Goal: Find specific page/section: Find specific page/section

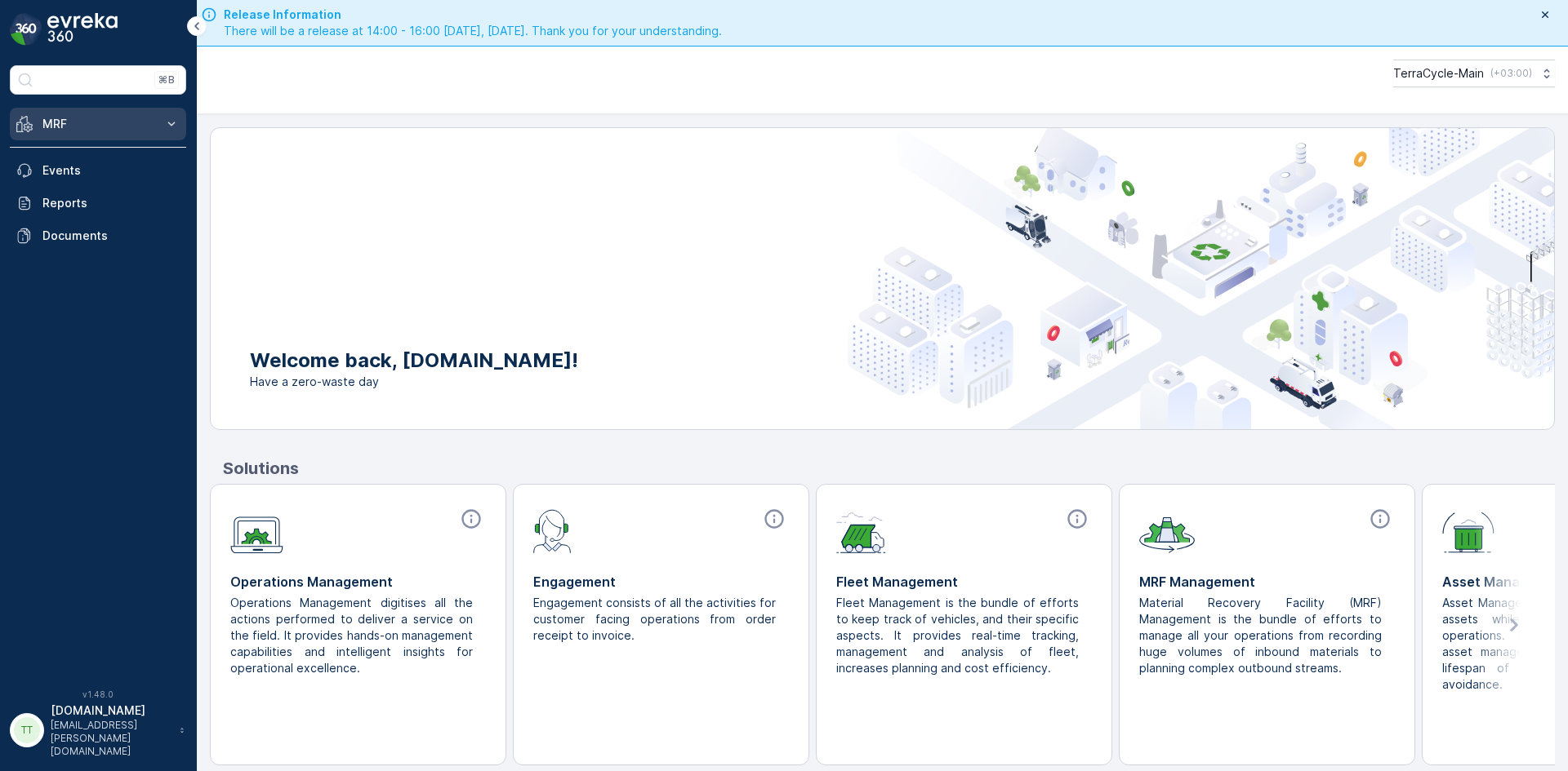
click at [144, 136] on button "MRF" at bounding box center [98, 124] width 177 height 33
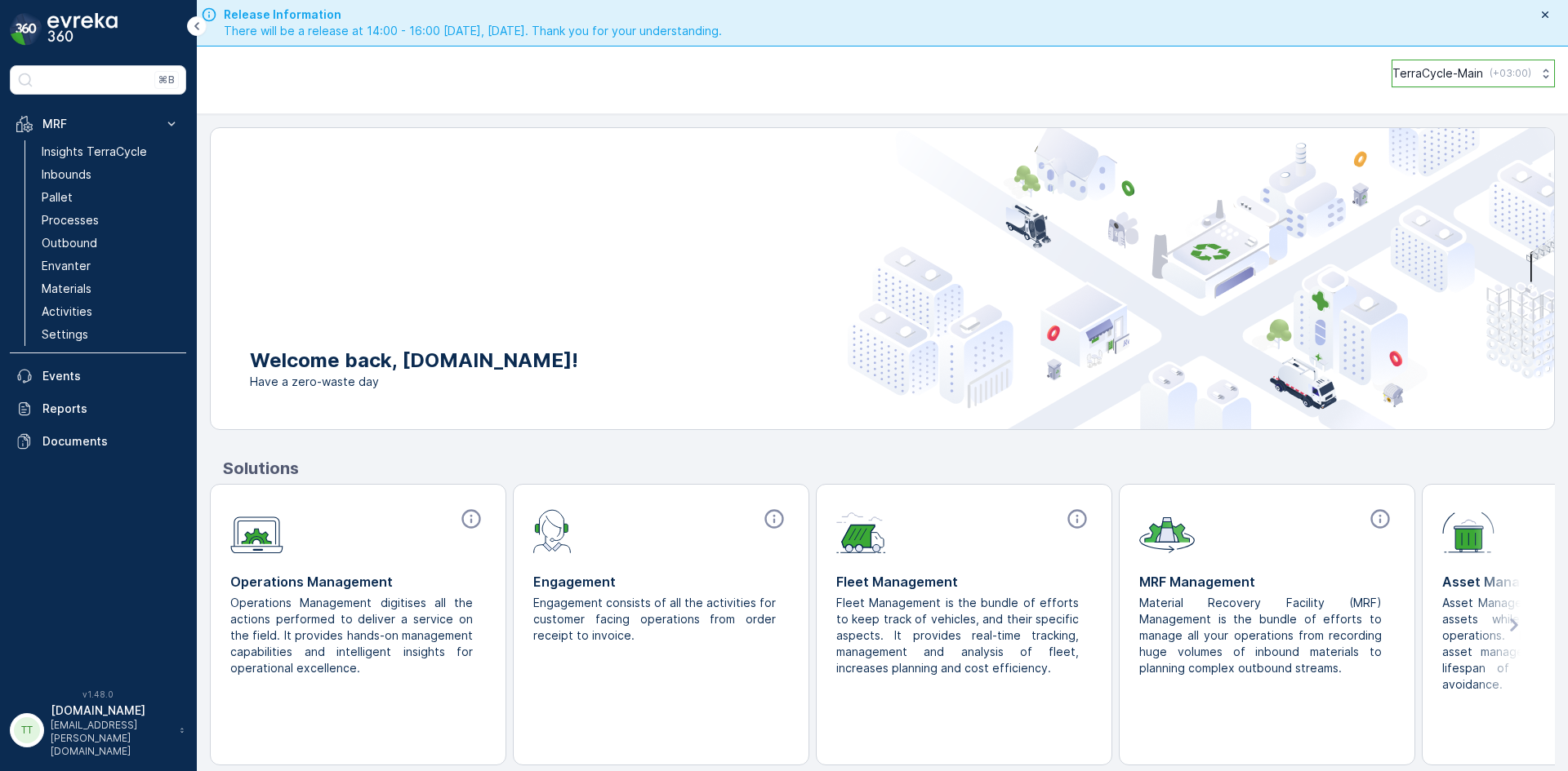
click at [1512, 70] on p "( +03:00 )" at bounding box center [1511, 73] width 42 height 13
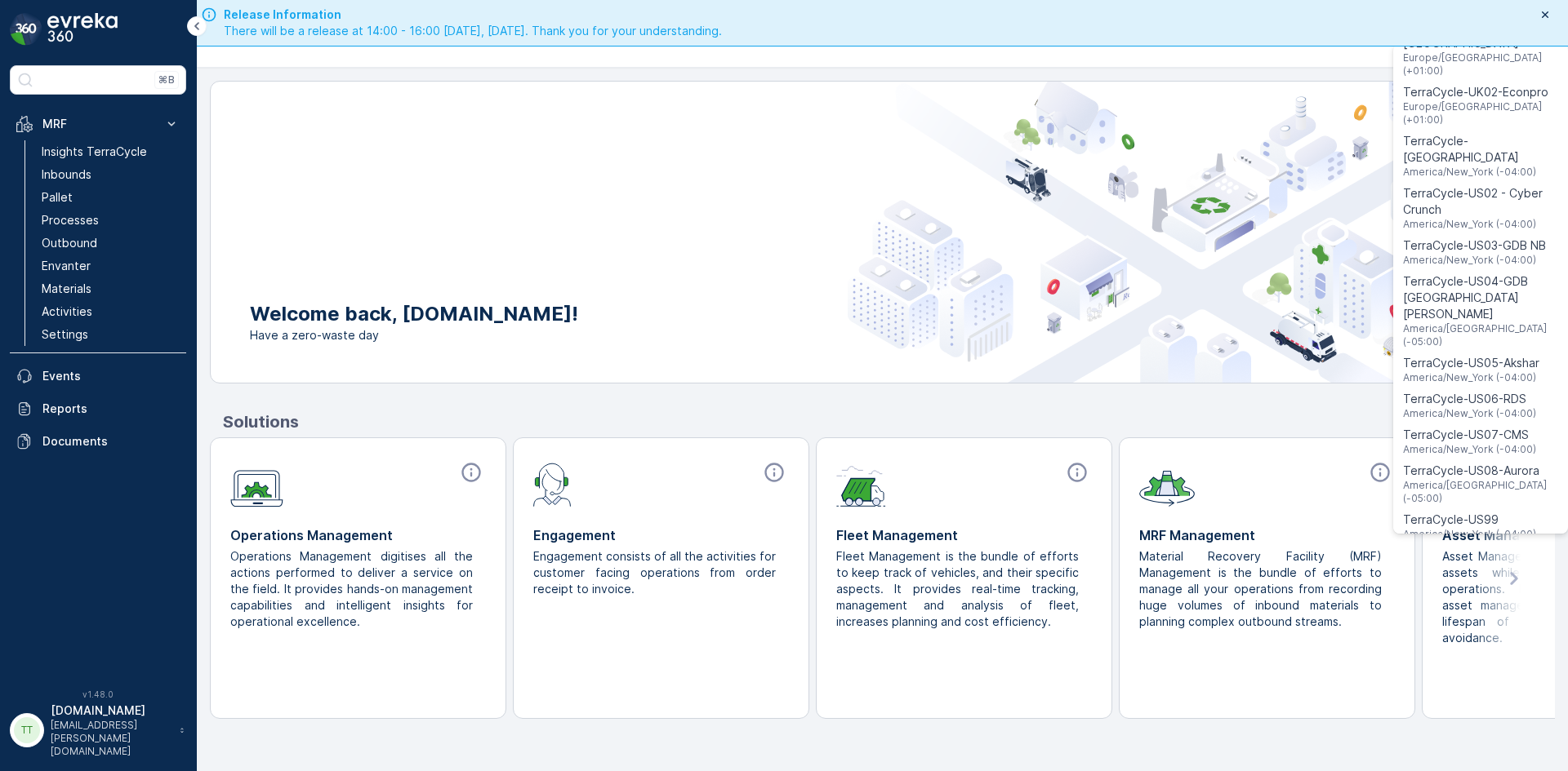
scroll to position [1222, 0]
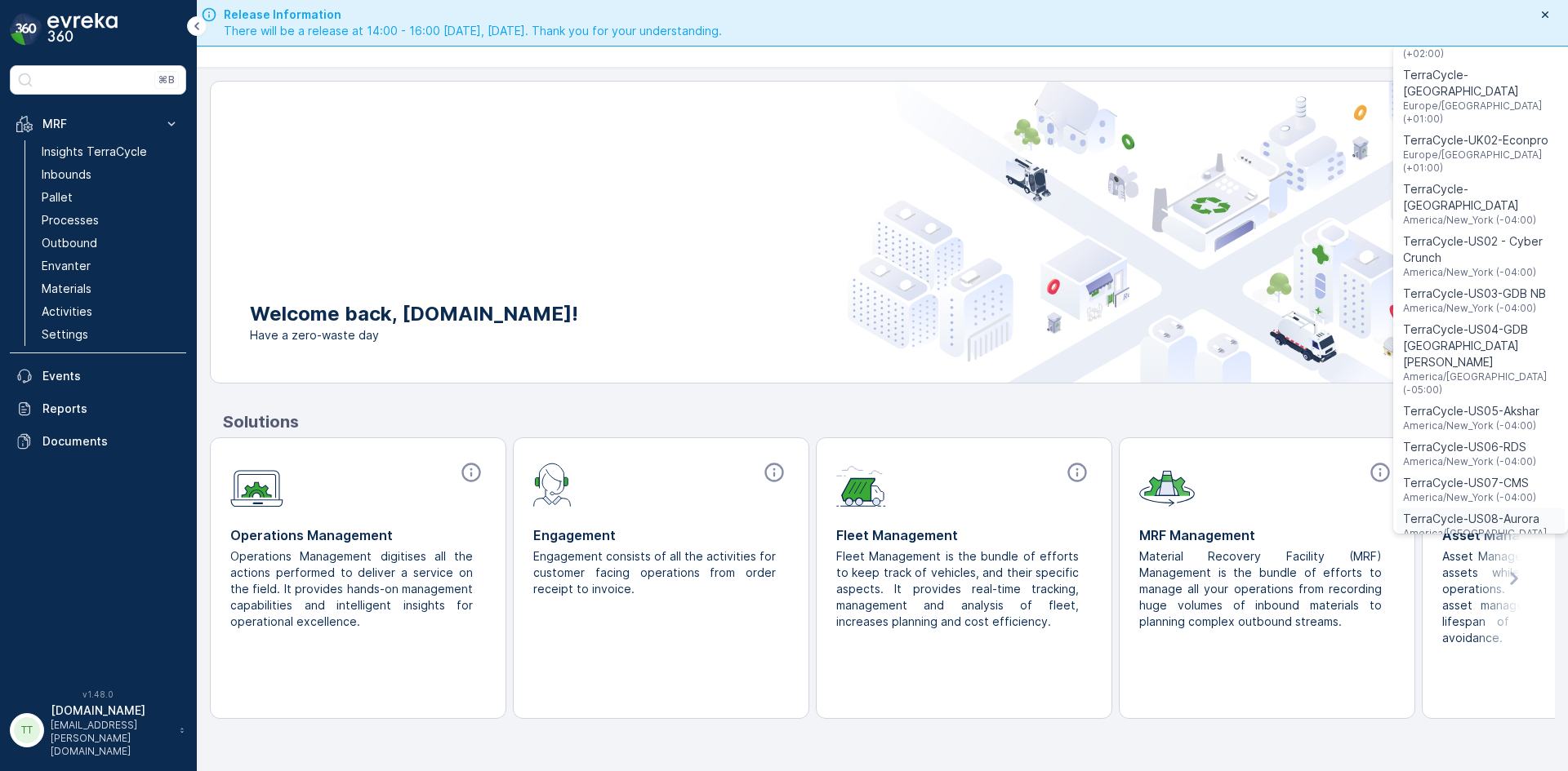
click at [1484, 527] on span "America/[GEOGRAPHIC_DATA] (-05:00)" at bounding box center [1481, 540] width 155 height 26
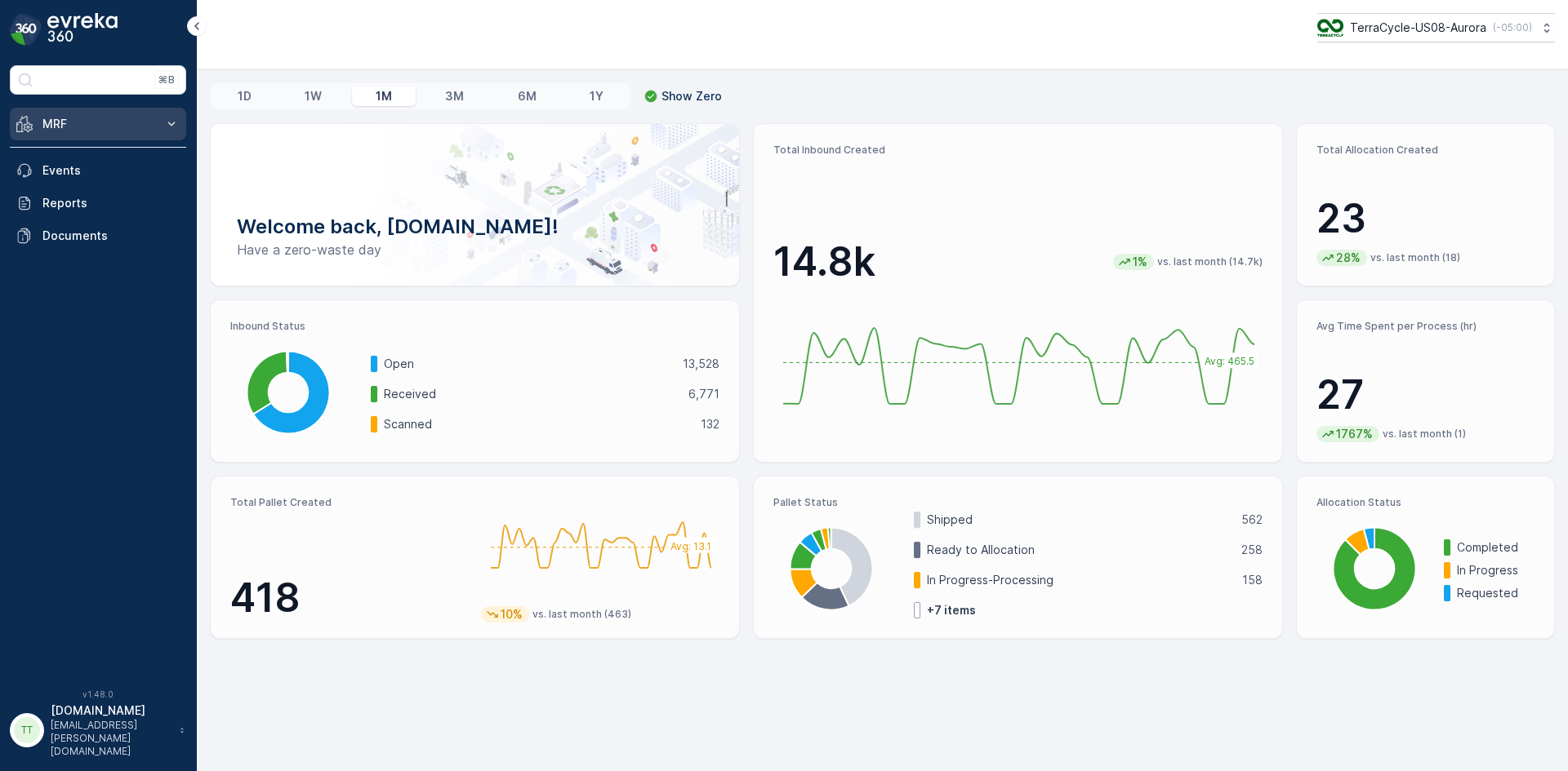
click at [174, 126] on icon at bounding box center [172, 124] width 17 height 17
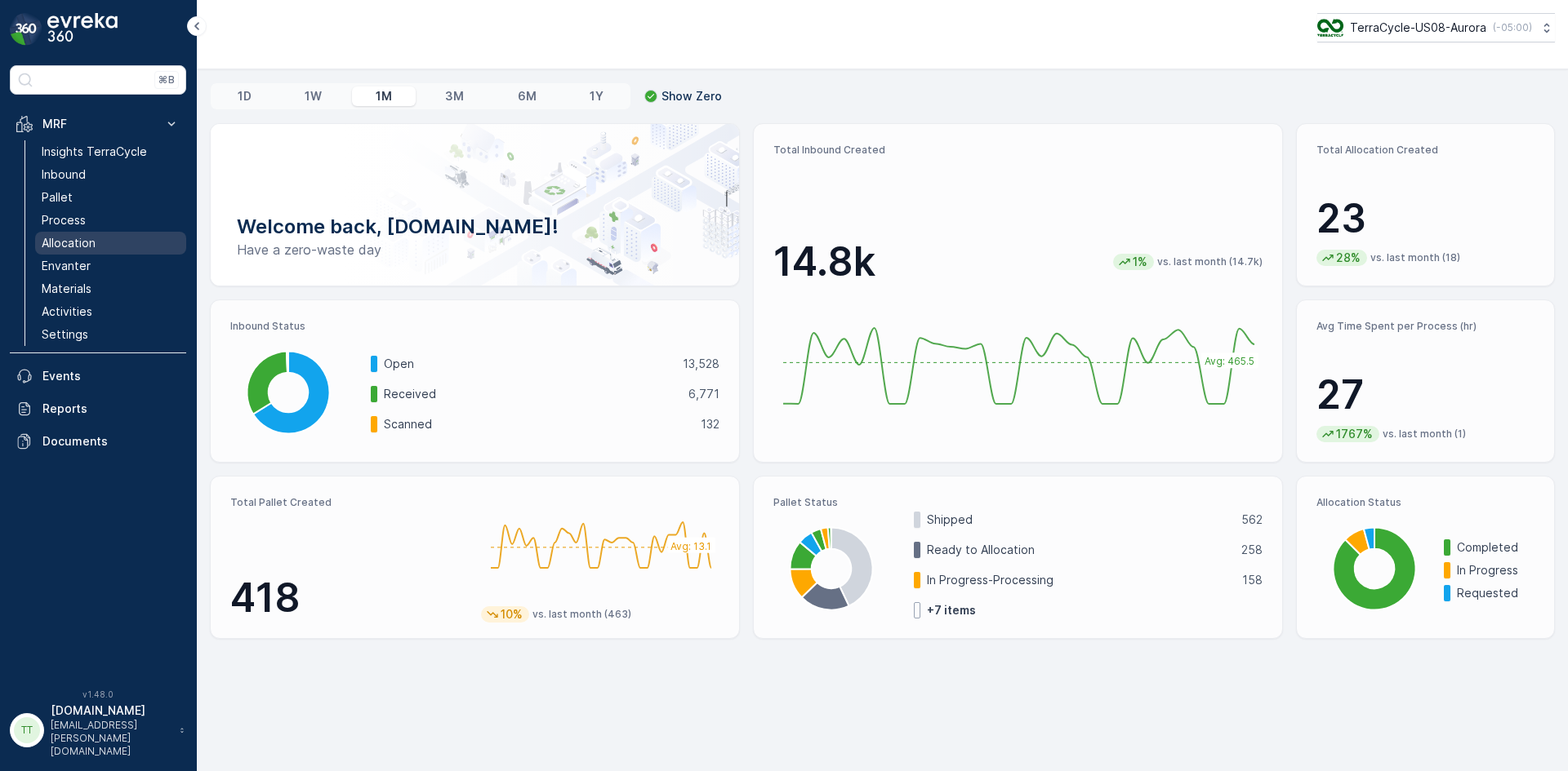
click at [78, 247] on p "Allocation" at bounding box center [69, 243] width 54 height 17
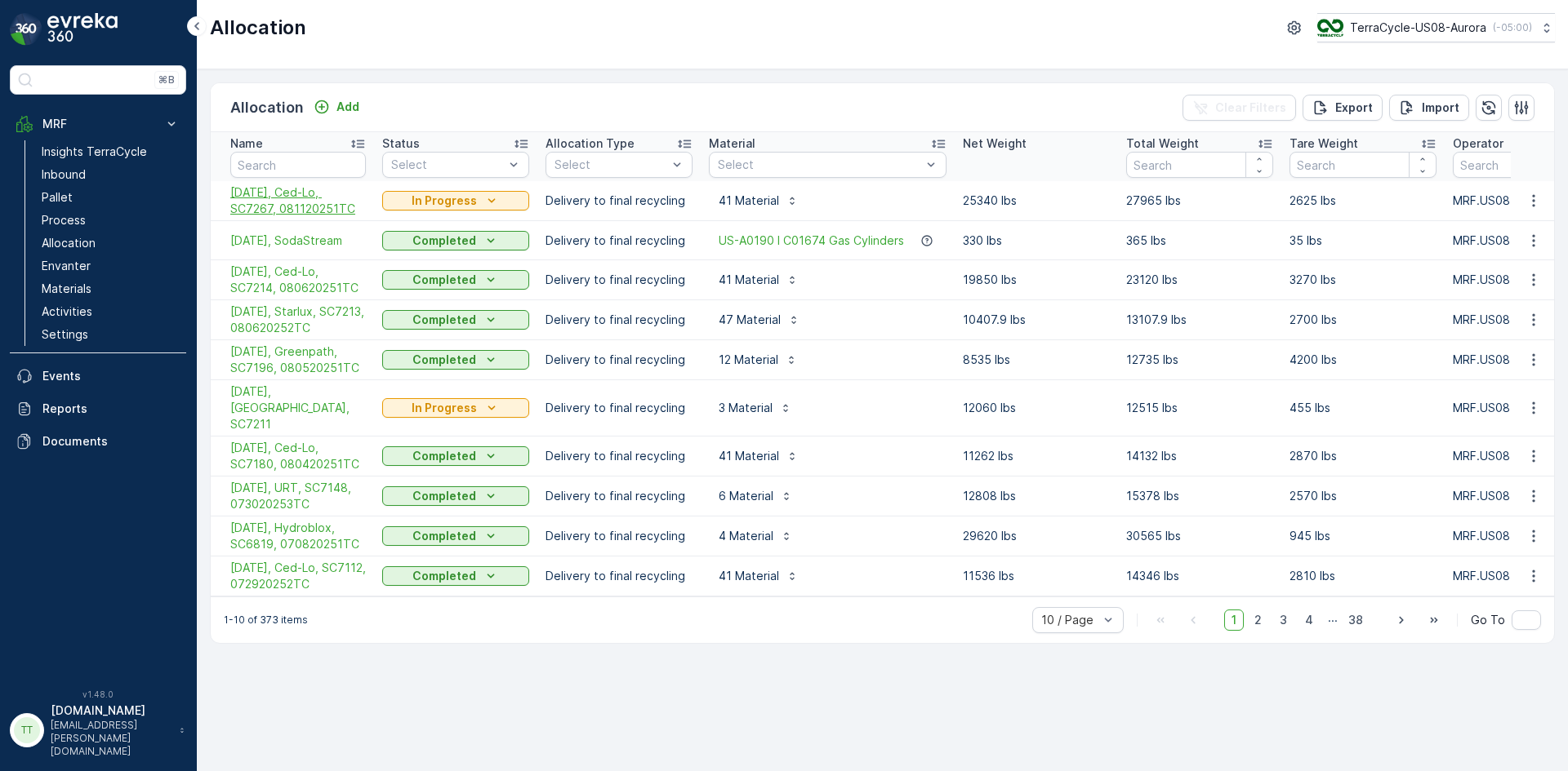
click at [311, 194] on span "08/12/25, Ced-Lo, SC7267, 081120251TC" at bounding box center [299, 201] width 136 height 33
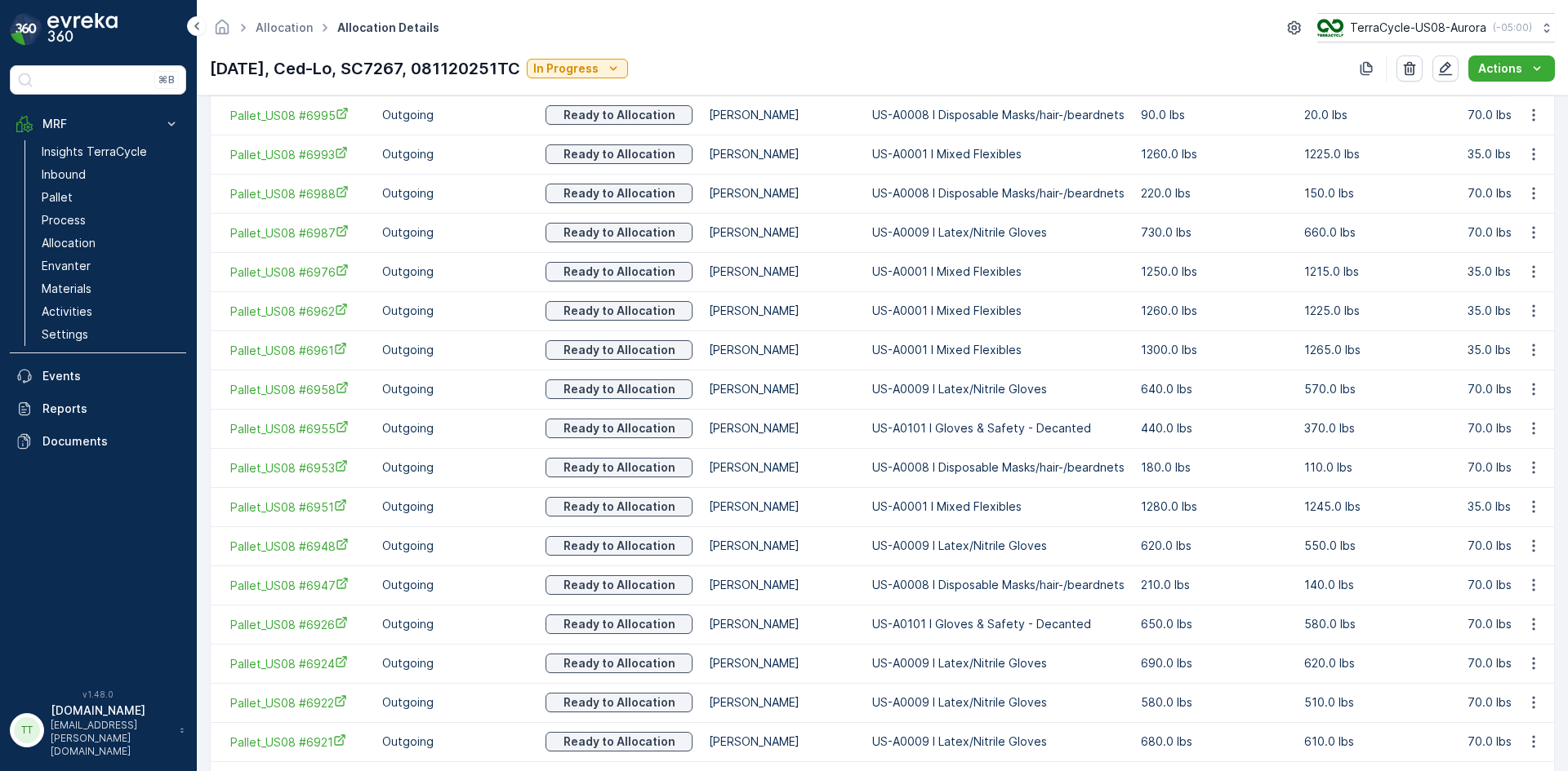
scroll to position [1619, 0]
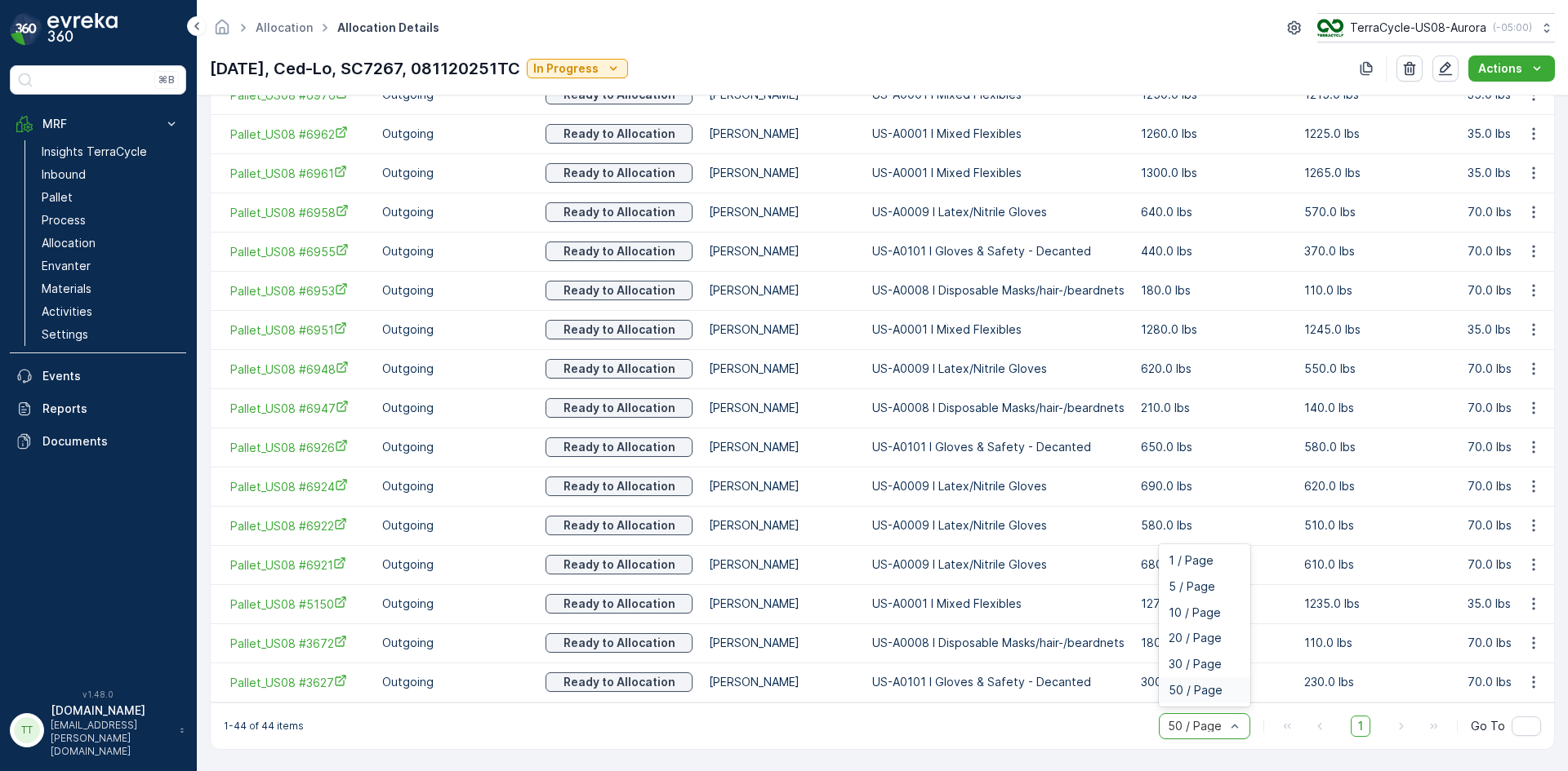
click at [1219, 692] on span "50 / Page" at bounding box center [1195, 690] width 54 height 13
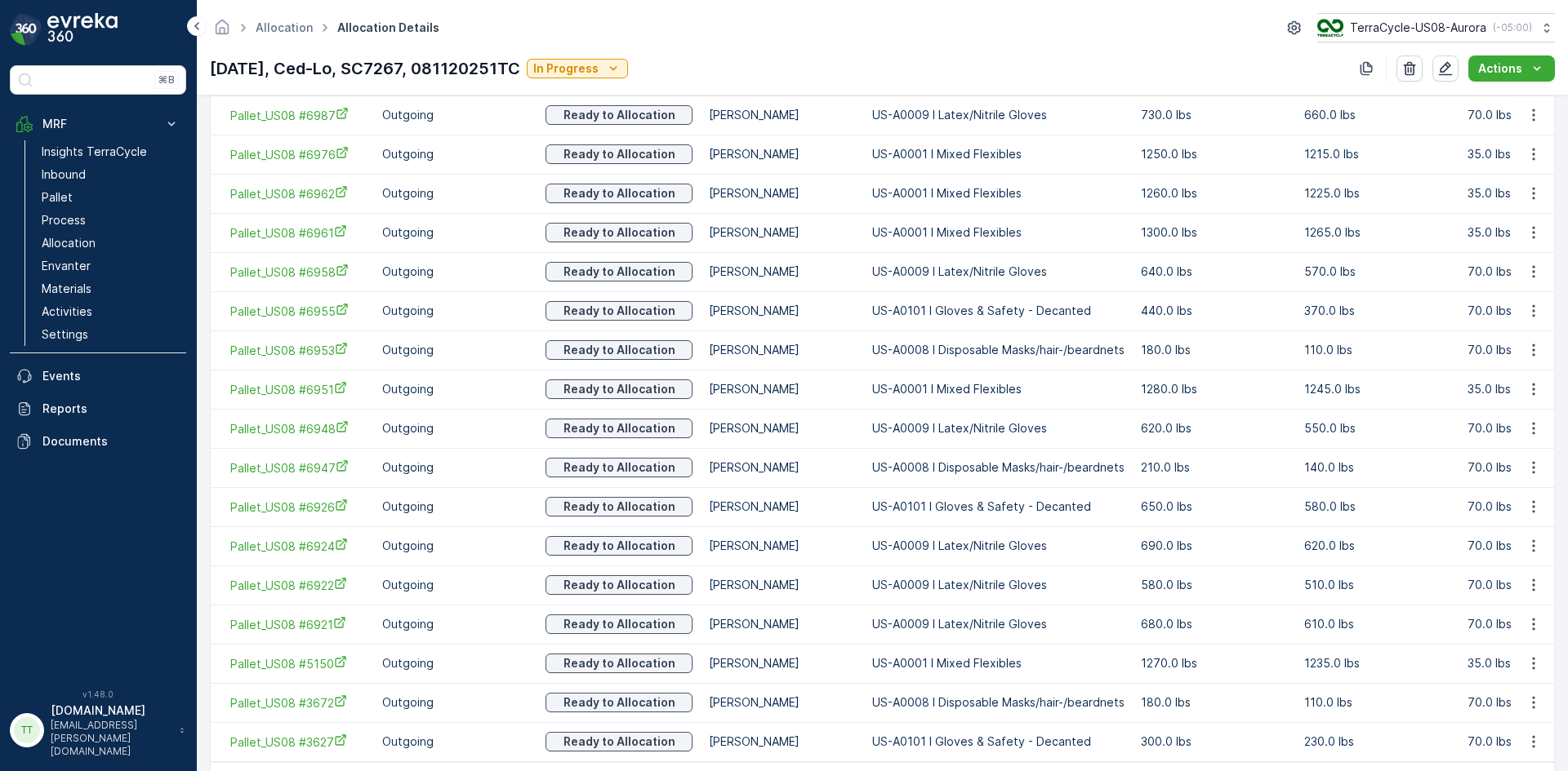
scroll to position [1211, 0]
